Goal: Transaction & Acquisition: Purchase product/service

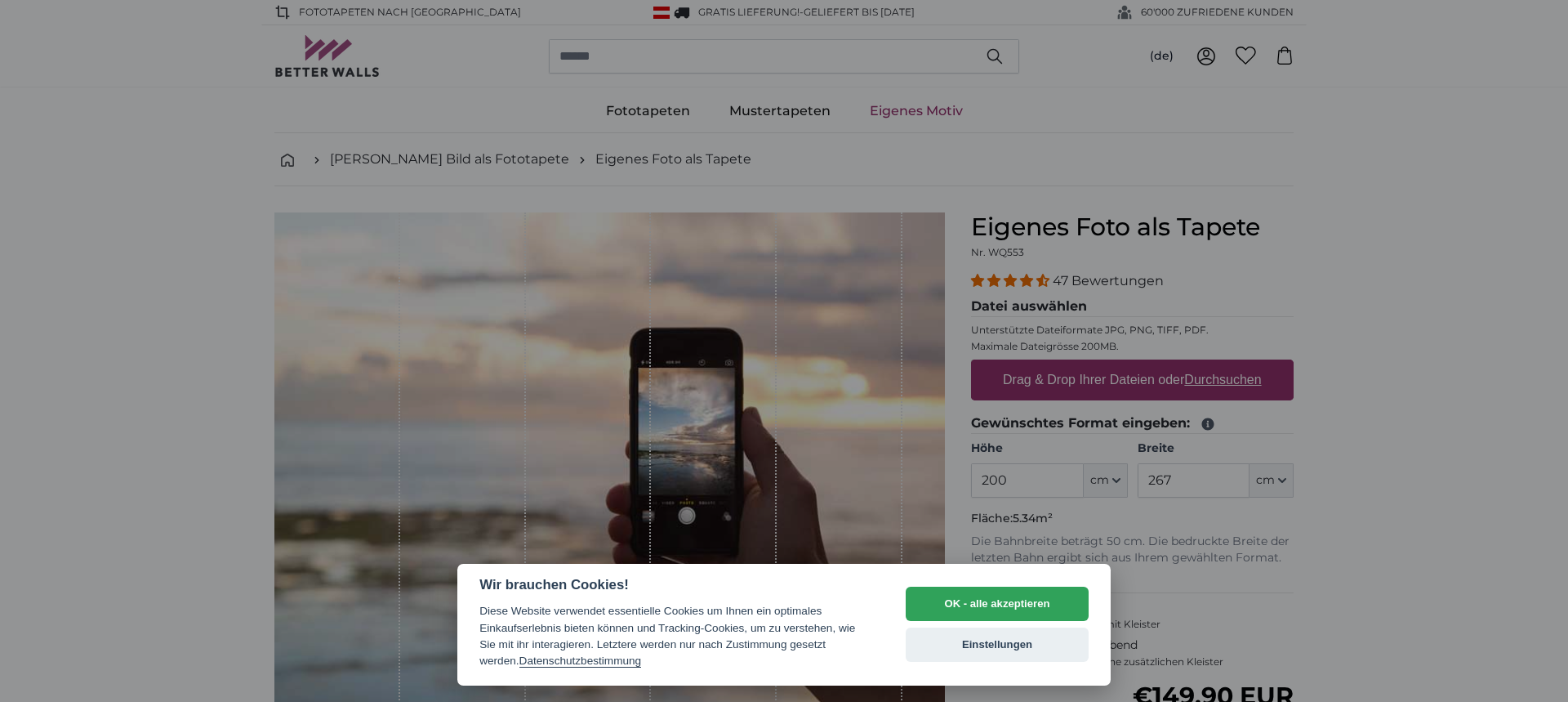
click at [1400, 565] on div at bounding box center [784, 351] width 1568 height 702
click at [985, 599] on button "OK - alle akzeptieren" at bounding box center [997, 604] width 183 height 35
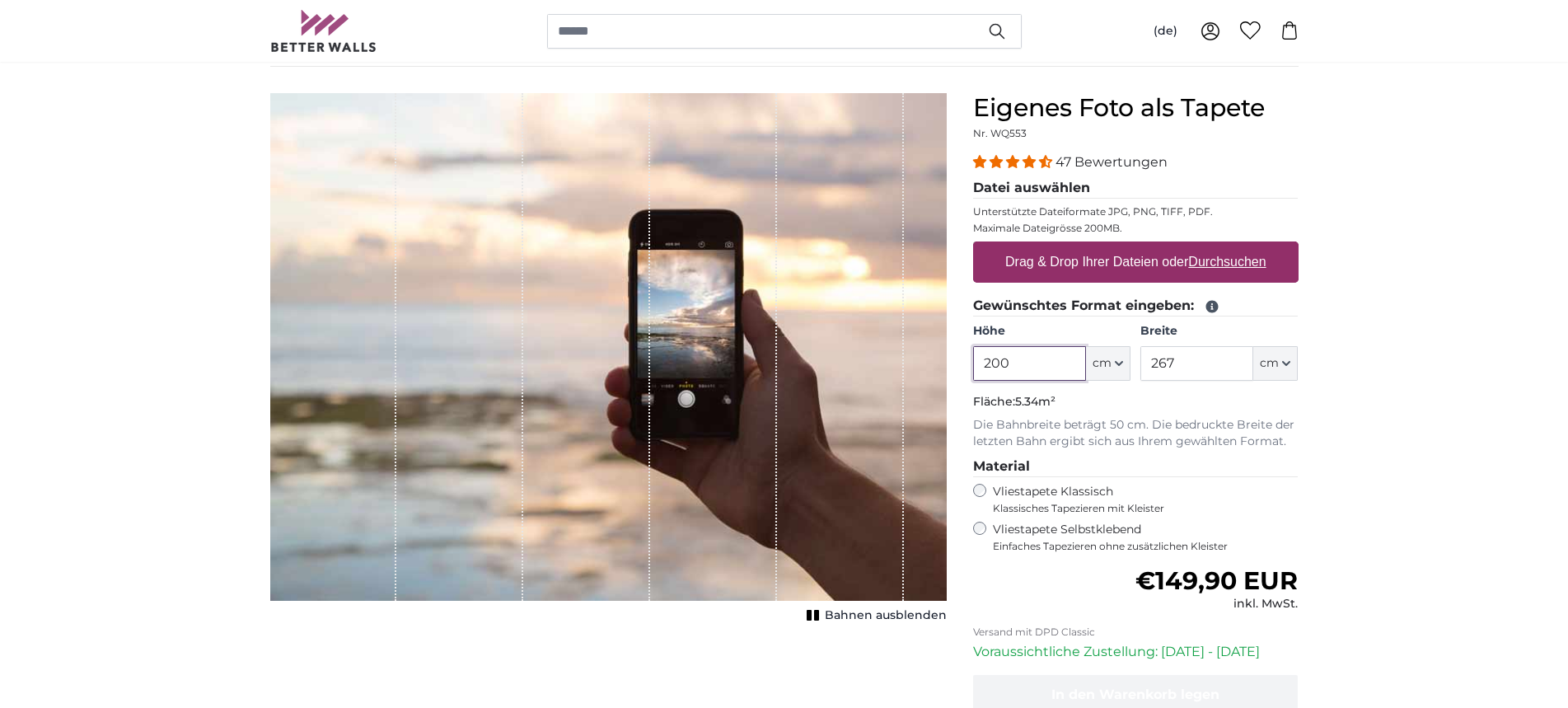
scroll to position [164, 0]
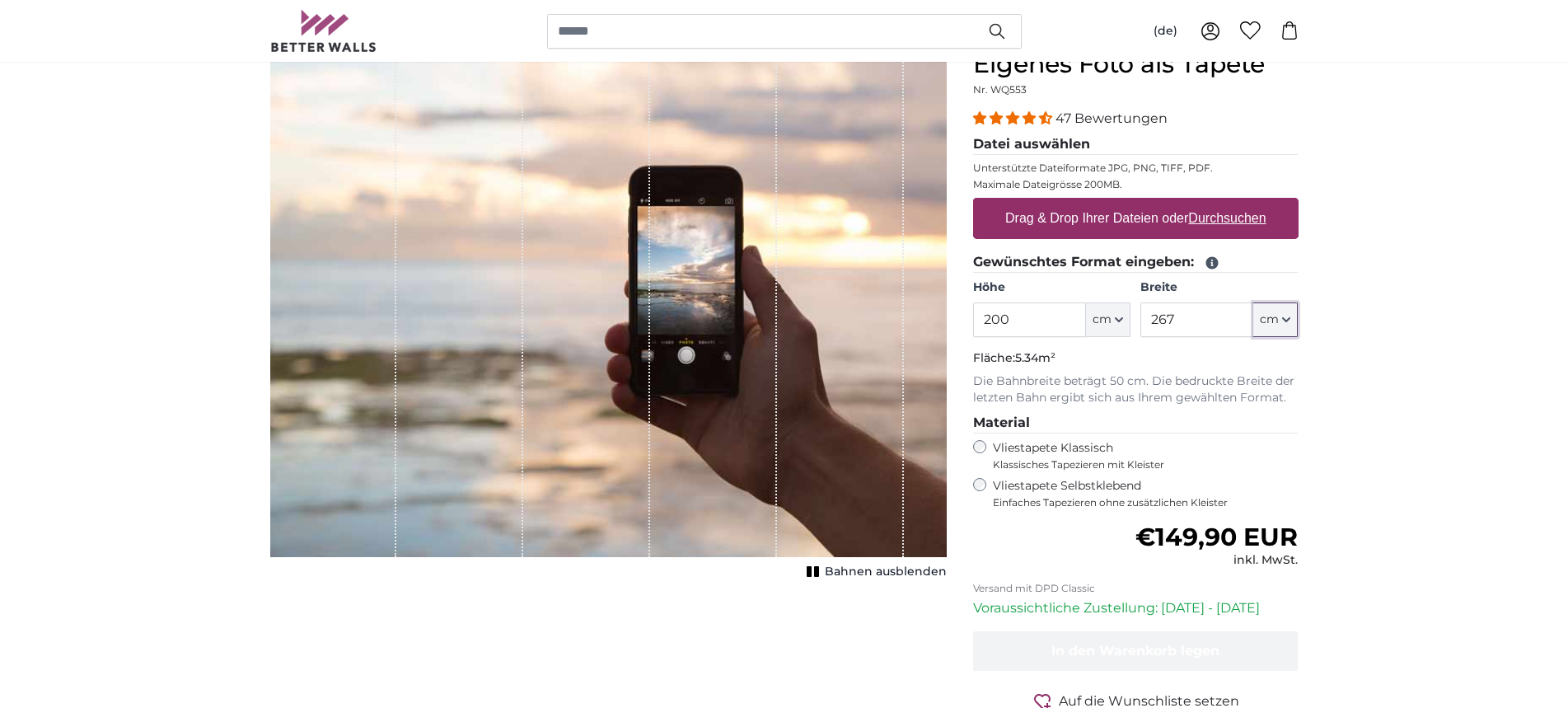
click at [1286, 319] on icon "button" at bounding box center [1286, 319] width 8 height 8
click at [1258, 361] on link "Centimeter (cm)" at bounding box center [1276, 363] width 145 height 30
drag, startPoint x: 1190, startPoint y: 320, endPoint x: 1129, endPoint y: 318, distance: 61.0
click at [1129, 318] on div "Höhe 200 ft cm Centimeter (cm) Inches (inch) Feet (ft. in.) Breite 267 ft cm Ce…" at bounding box center [1135, 308] width 325 height 58
drag, startPoint x: 1188, startPoint y: 320, endPoint x: 1045, endPoint y: 304, distance: 143.9
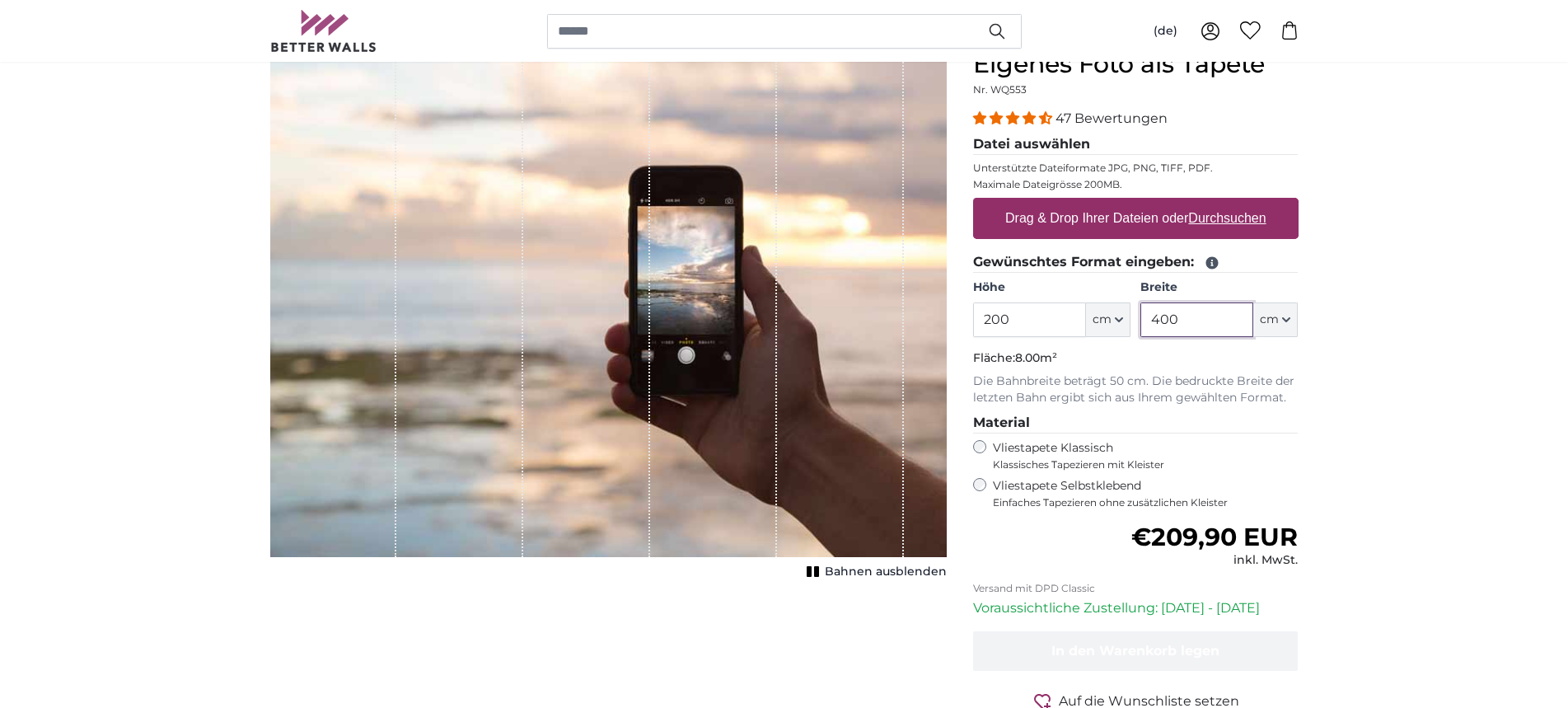
click at [1045, 304] on div "Höhe 200 ft cm Centimeter (cm) Inches (inch) Feet (ft. in.) Breite 400 ft cm Ce…" at bounding box center [1135, 308] width 325 height 58
click at [819, 572] on rect "1 of 1" at bounding box center [817, 571] width 5 height 11
click at [813, 567] on rect "1 of 1" at bounding box center [810, 571] width 5 height 11
drag, startPoint x: 1182, startPoint y: 322, endPoint x: 1054, endPoint y: 311, distance: 128.5
click at [1054, 311] on div "Höhe 200 ft cm Centimeter (cm) Inches (inch) Feet (ft. in.) Breite 300 ft cm Ce…" at bounding box center [1135, 308] width 325 height 58
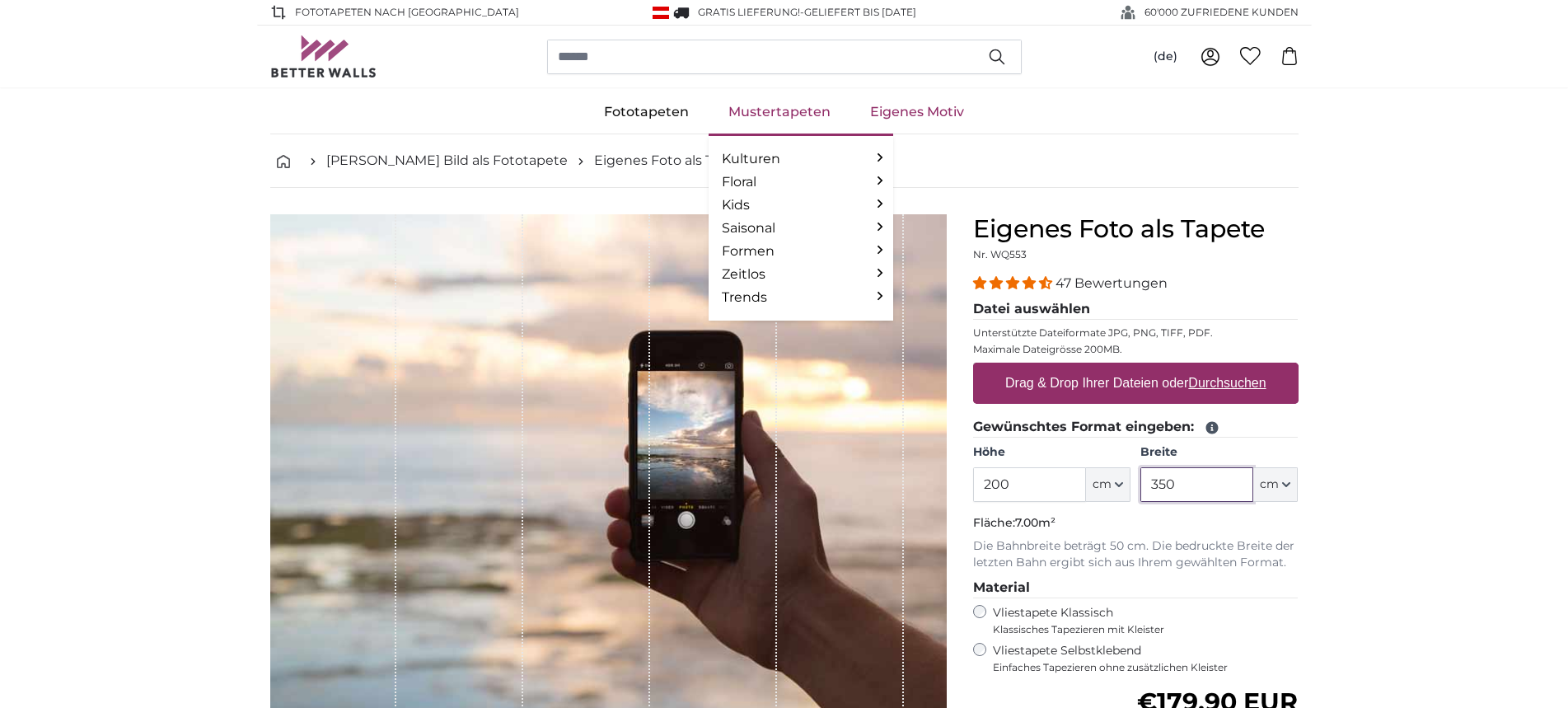
type input "350"
click at [781, 113] on link "Mustertapeten" at bounding box center [780, 112] width 142 height 43
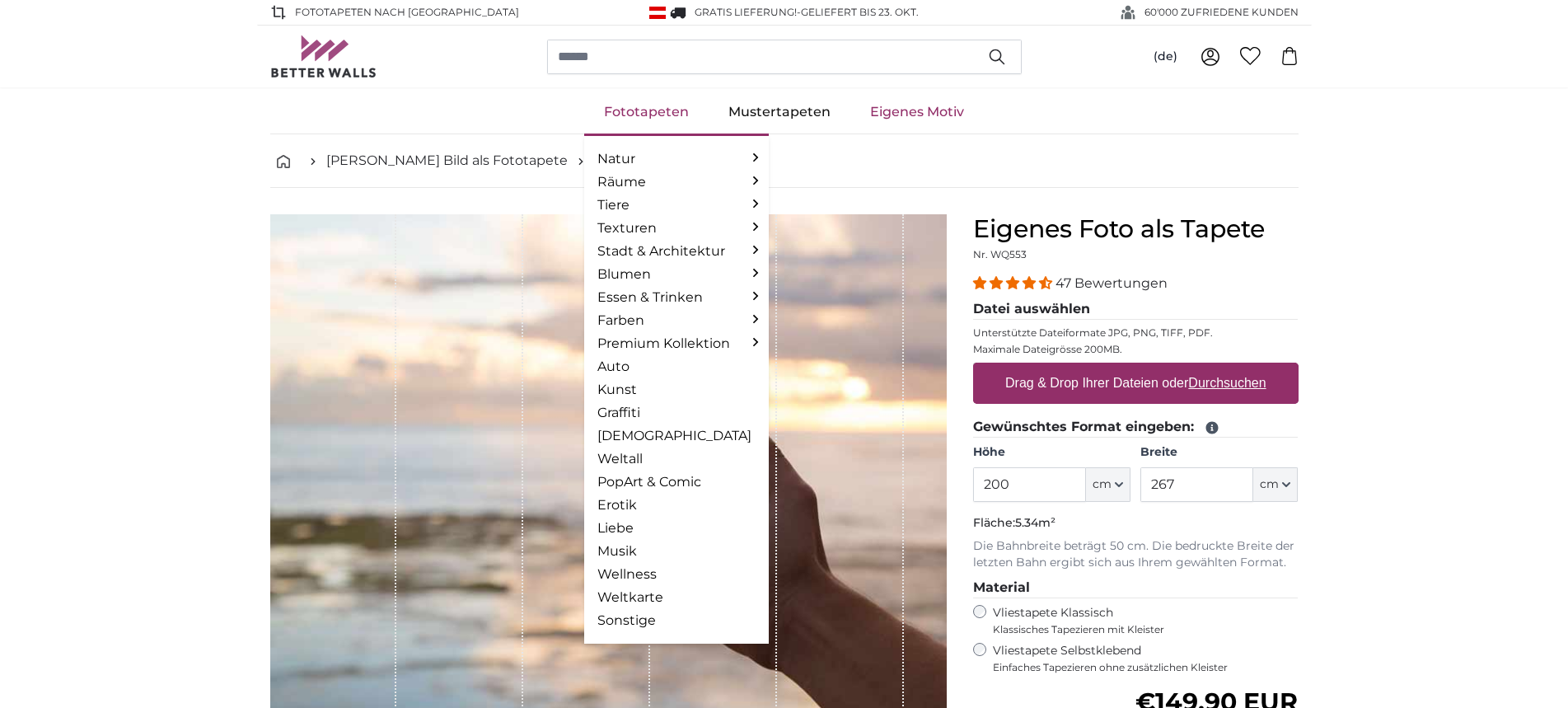
click at [634, 113] on link "Fototapeten" at bounding box center [645, 112] width 124 height 43
